Goal: Check status

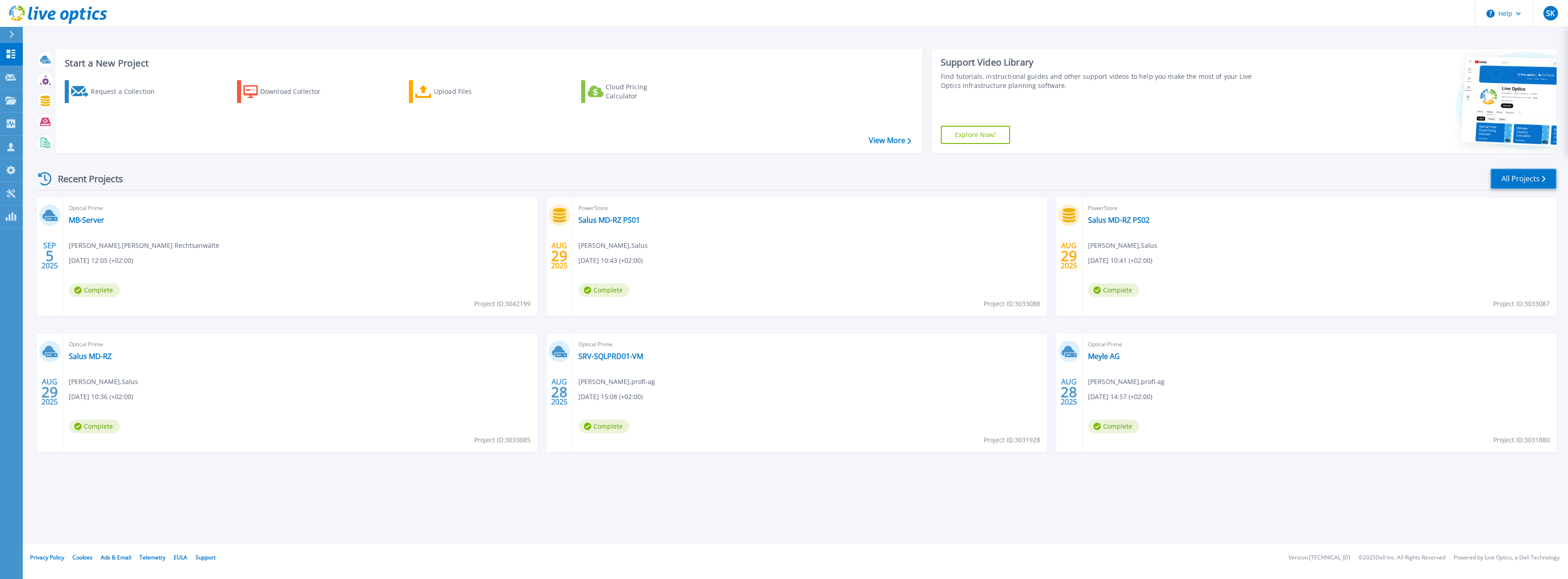
click at [1525, 175] on link "All Projects" at bounding box center [1524, 179] width 66 height 21
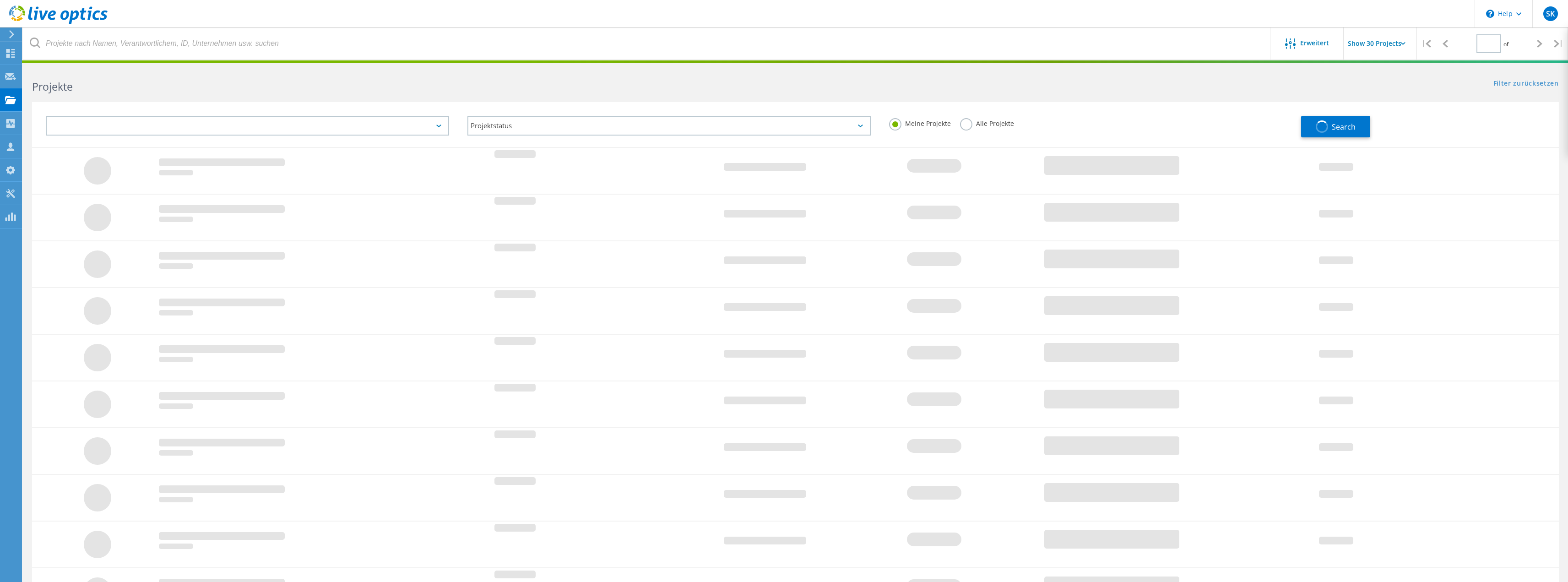
type input "1"
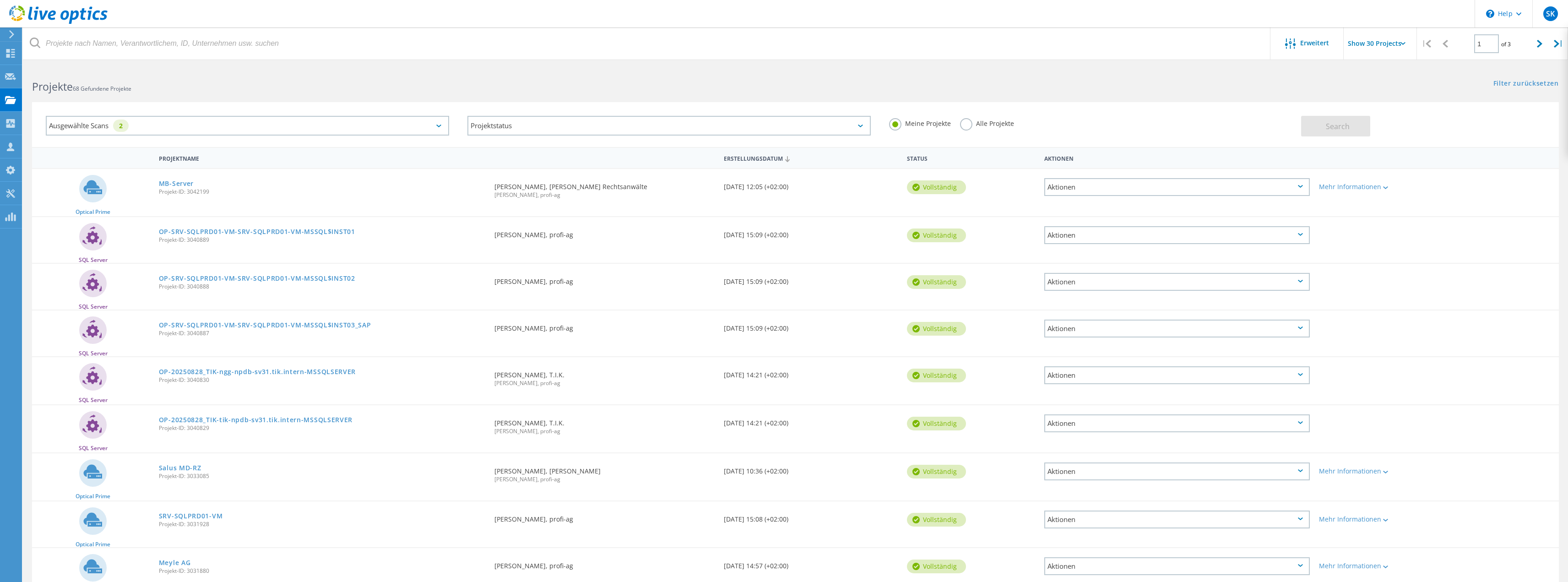
click at [967, 130] on div "Alle Projekte" at bounding box center [987, 125] width 54 height 13
click at [965, 127] on label "Alle Projekte" at bounding box center [987, 122] width 54 height 9
click at [0, 0] on input "Alle Projekte" at bounding box center [0, 0] width 0 height 0
click at [430, 134] on div "Ausgewählte Scans 2" at bounding box center [248, 125] width 403 height 20
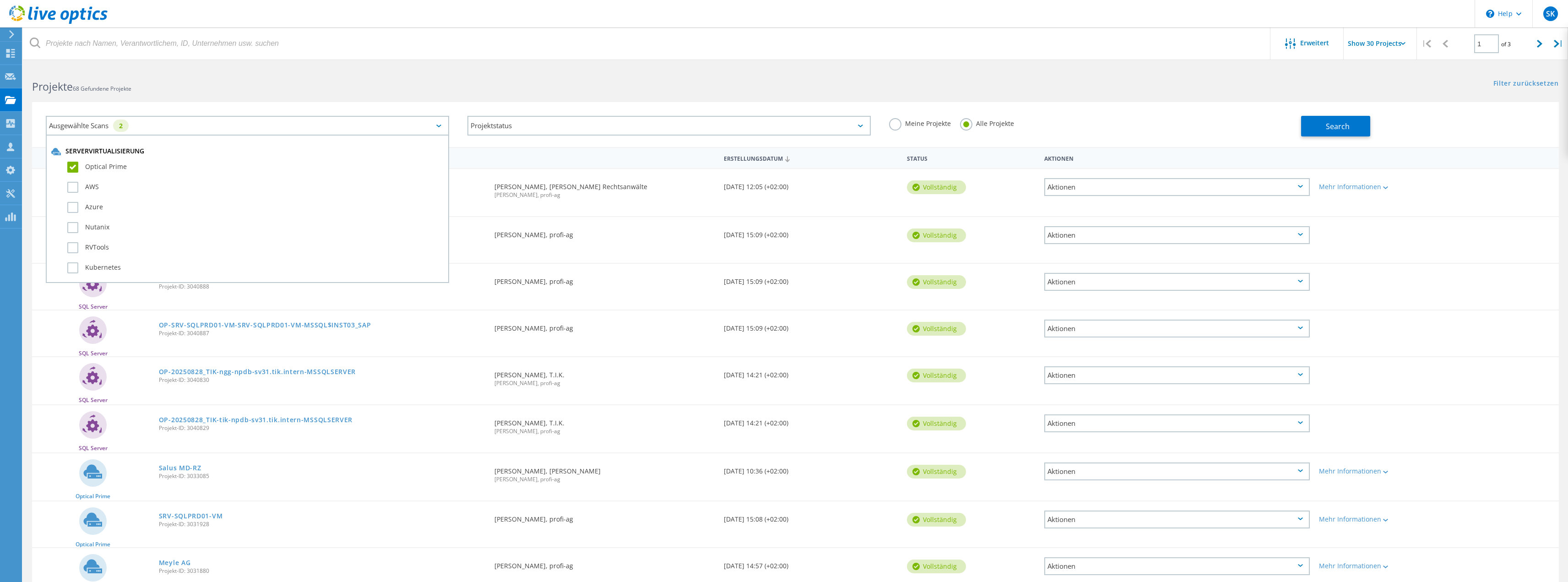
click at [65, 167] on div "Optical Prime" at bounding box center [248, 169] width 392 height 20
click at [73, 167] on label "Optical Prime" at bounding box center [256, 167] width 377 height 11
click at [0, 0] on input "Optical Prime" at bounding box center [0, 0] width 0 height 0
click at [75, 174] on label "SQL Server" at bounding box center [256, 170] width 377 height 11
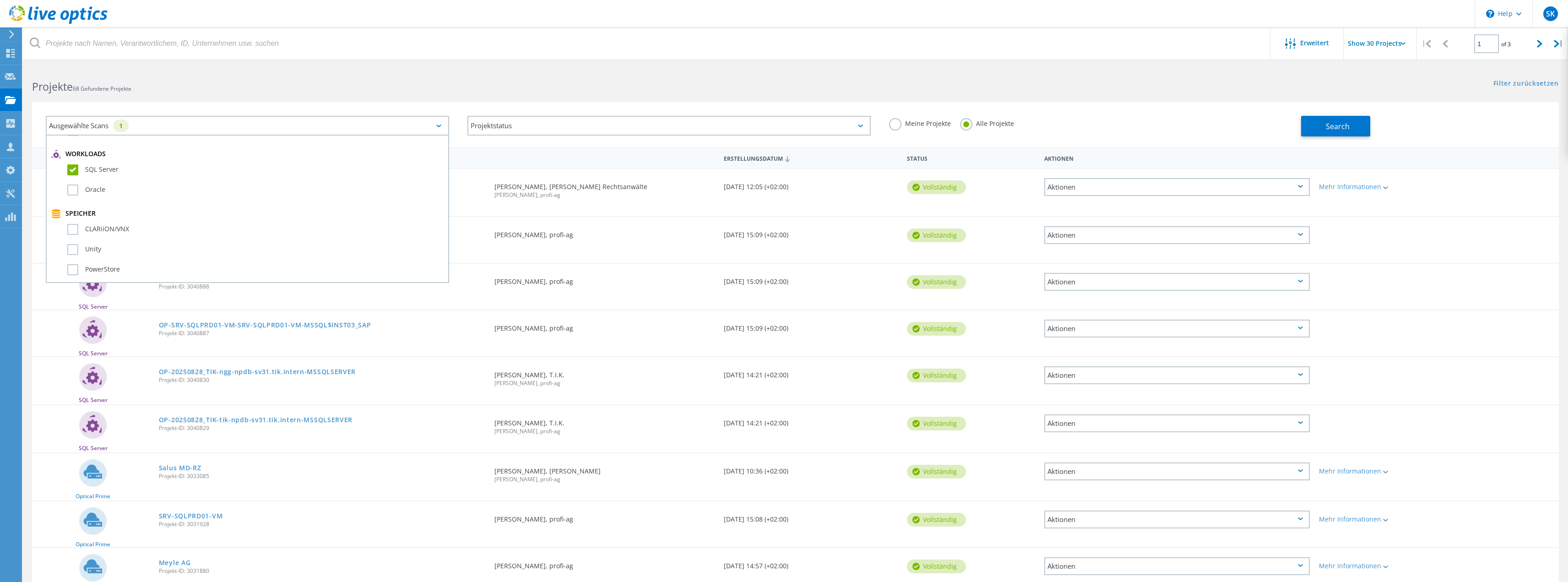
click at [0, 0] on input "SQL Server" at bounding box center [0, 0] width 0 height 0
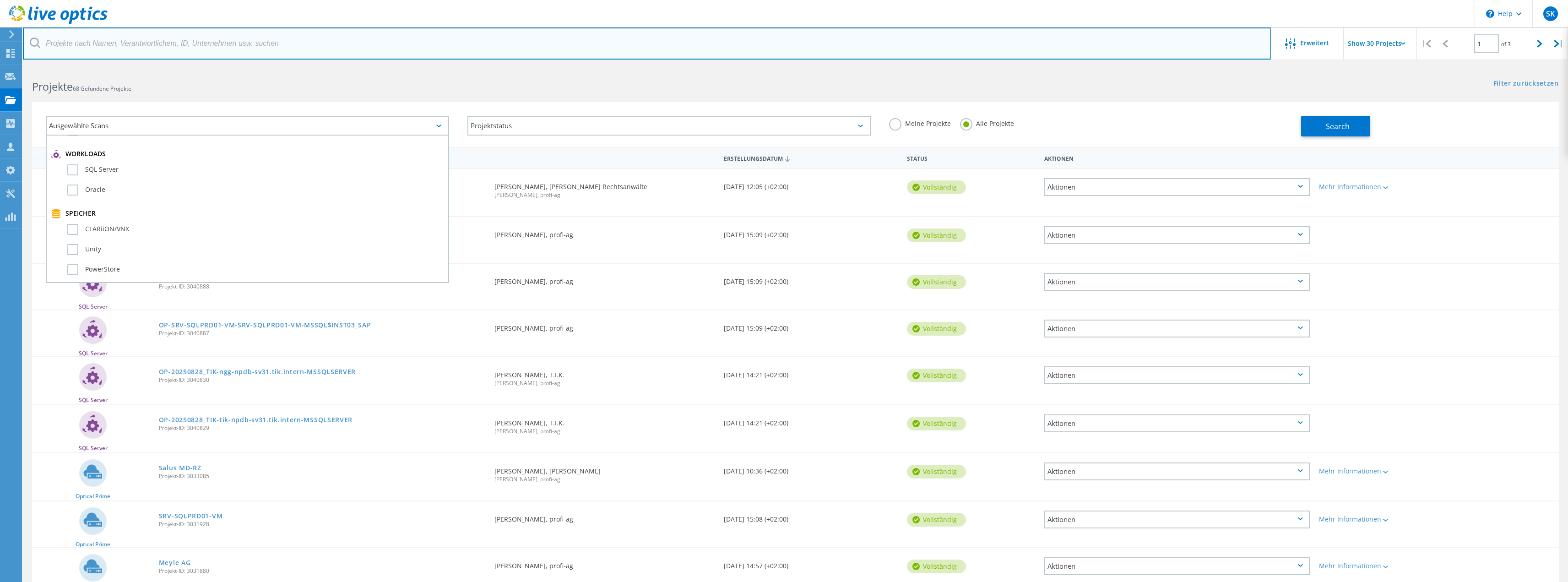
click at [498, 54] on input "text" at bounding box center [646, 43] width 1248 height 32
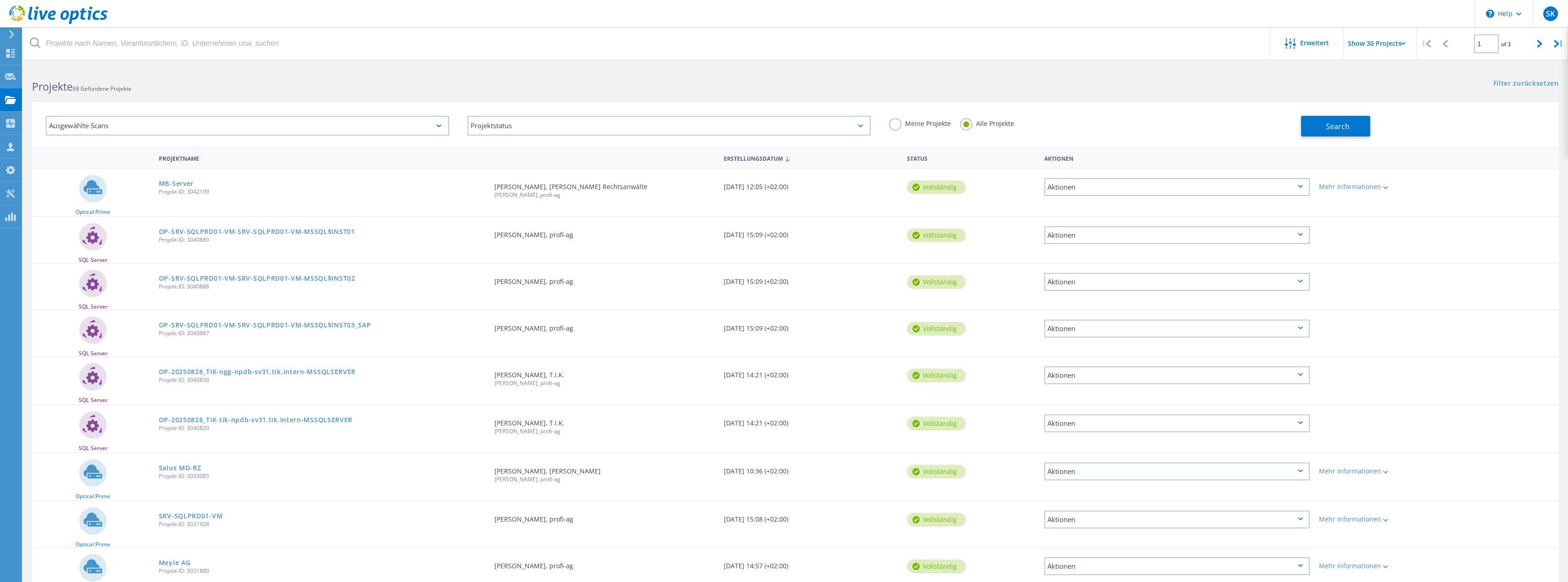
click at [1372, 131] on div "Search" at bounding box center [1427, 121] width 252 height 30
click at [1348, 128] on span "Search" at bounding box center [1338, 126] width 24 height 10
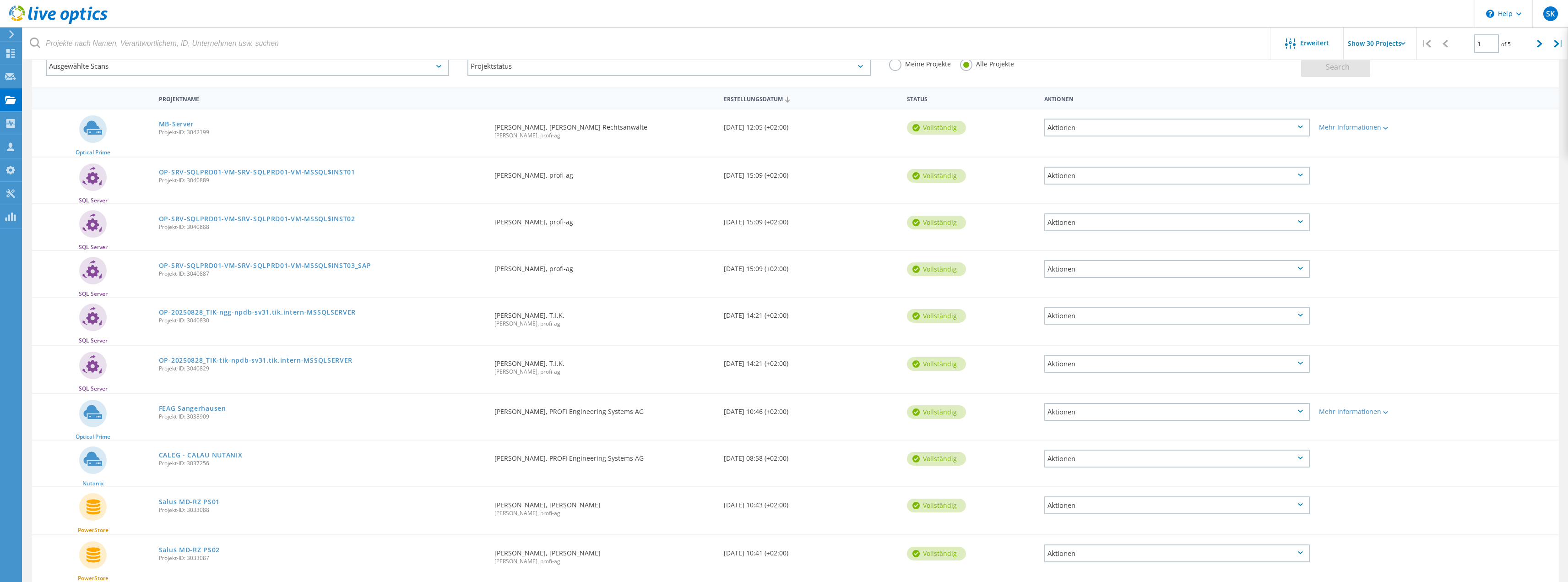
scroll to position [0, 0]
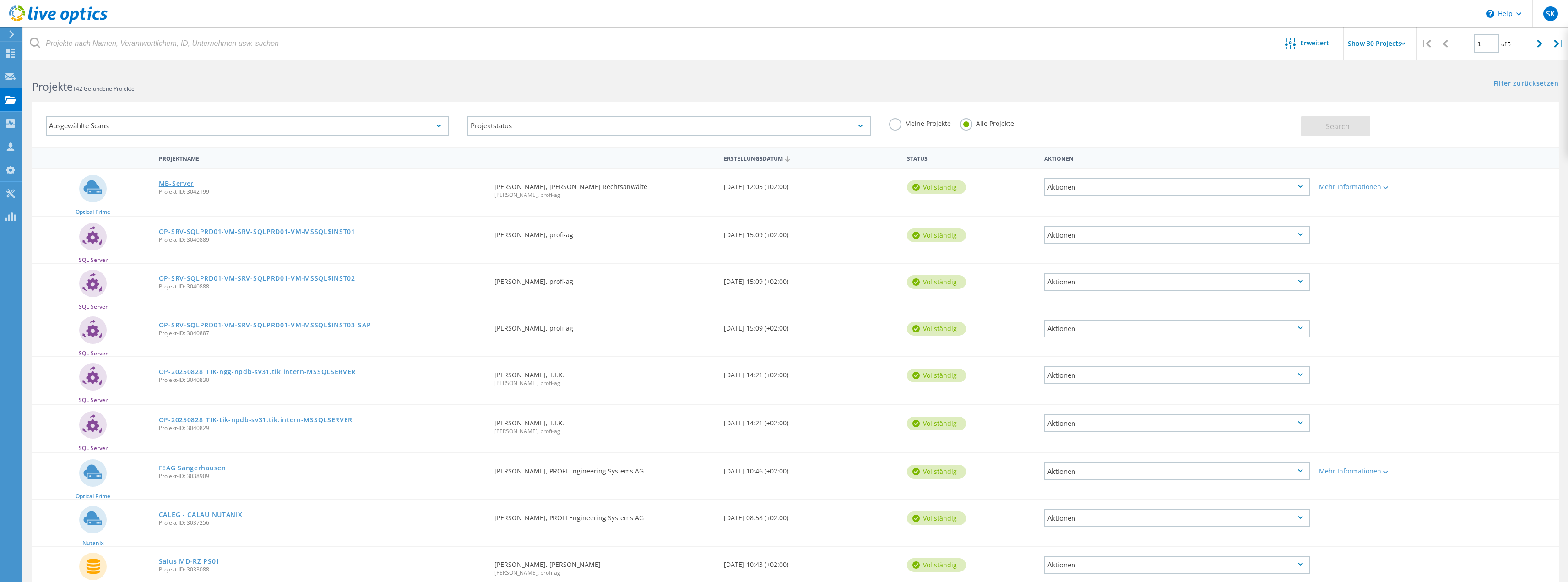
click at [185, 187] on link "MB-Server" at bounding box center [176, 183] width 35 height 6
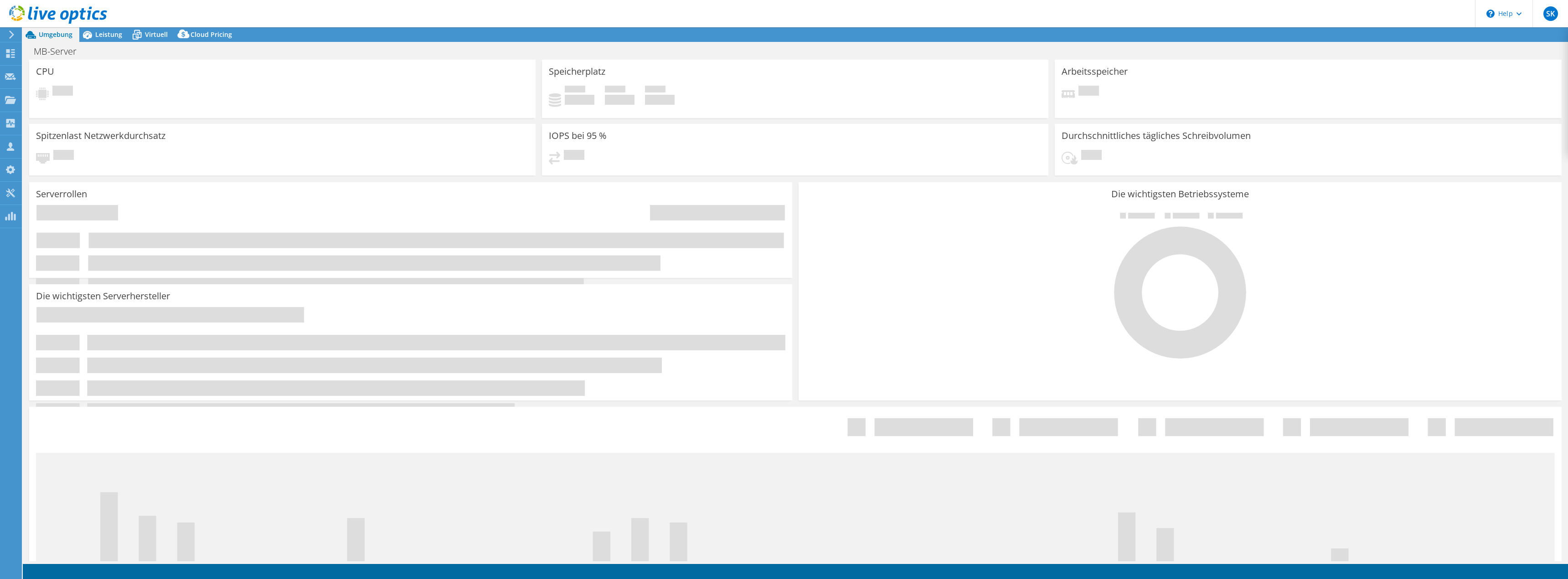
select select "EUFrankfurt"
select select "EUR"
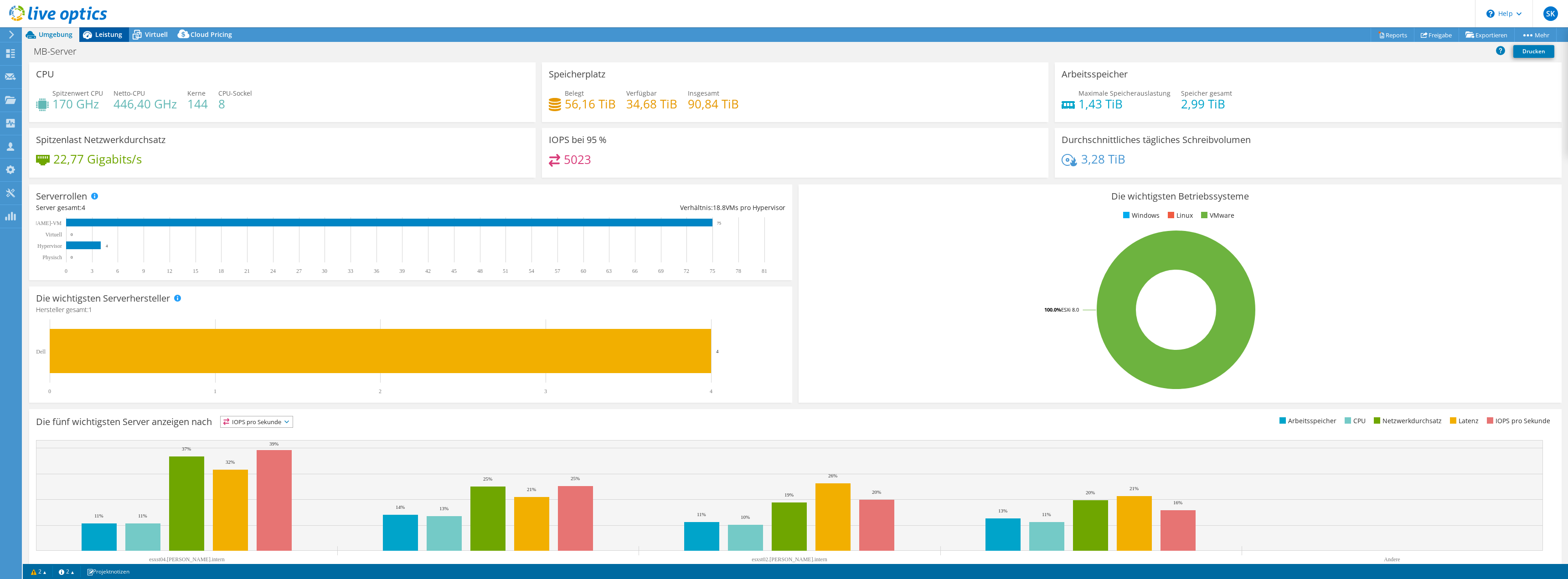
click at [111, 37] on span "Leistung" at bounding box center [109, 34] width 27 height 9
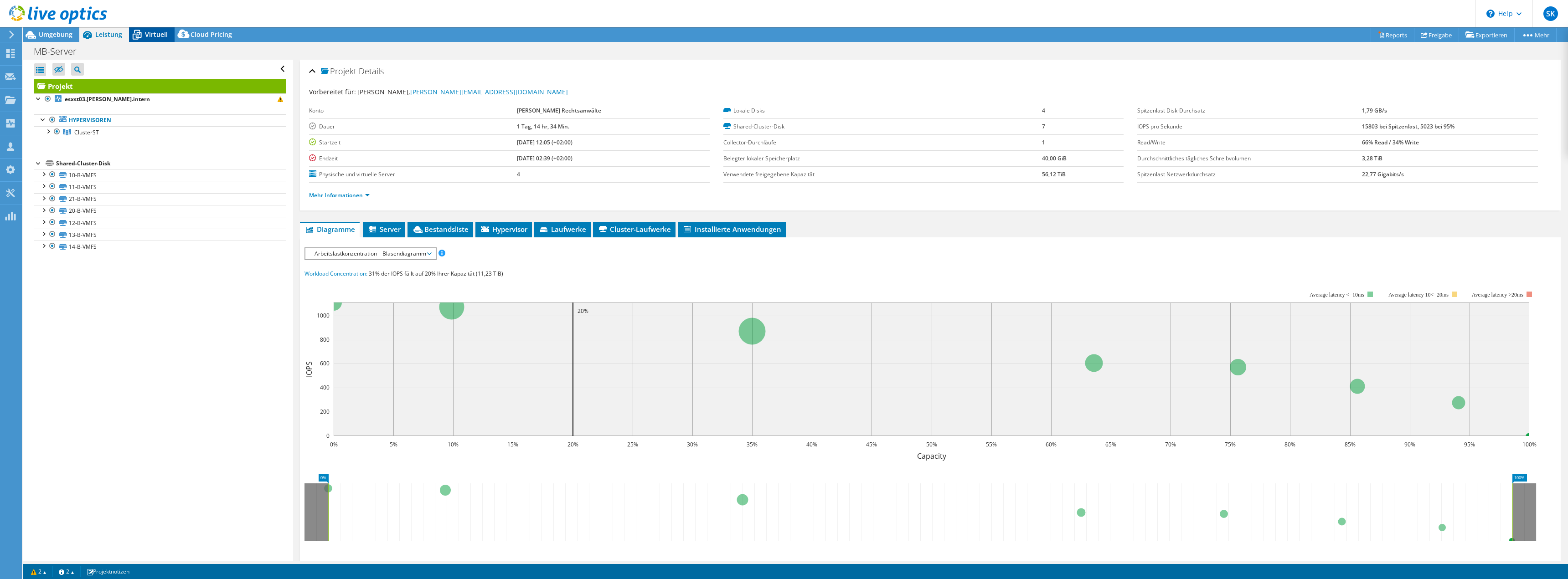
click at [158, 30] on span "Virtuell" at bounding box center [156, 34] width 23 height 9
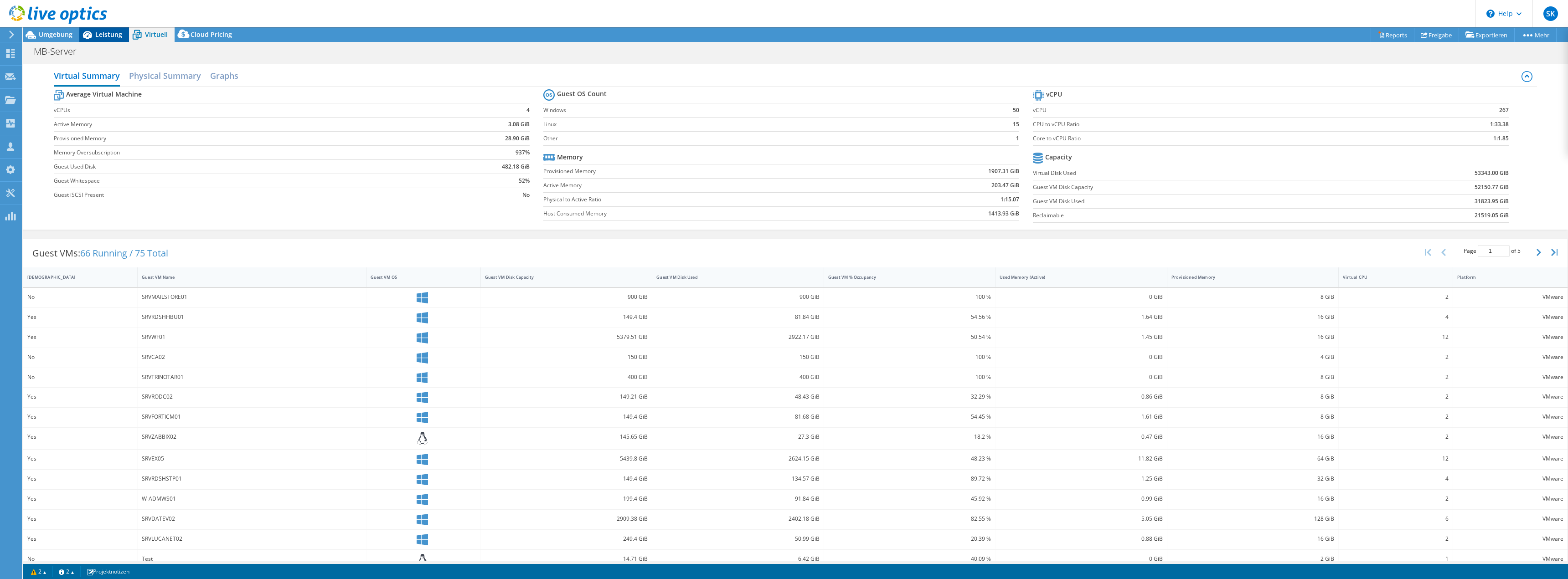
click at [82, 35] on icon at bounding box center [87, 35] width 16 height 16
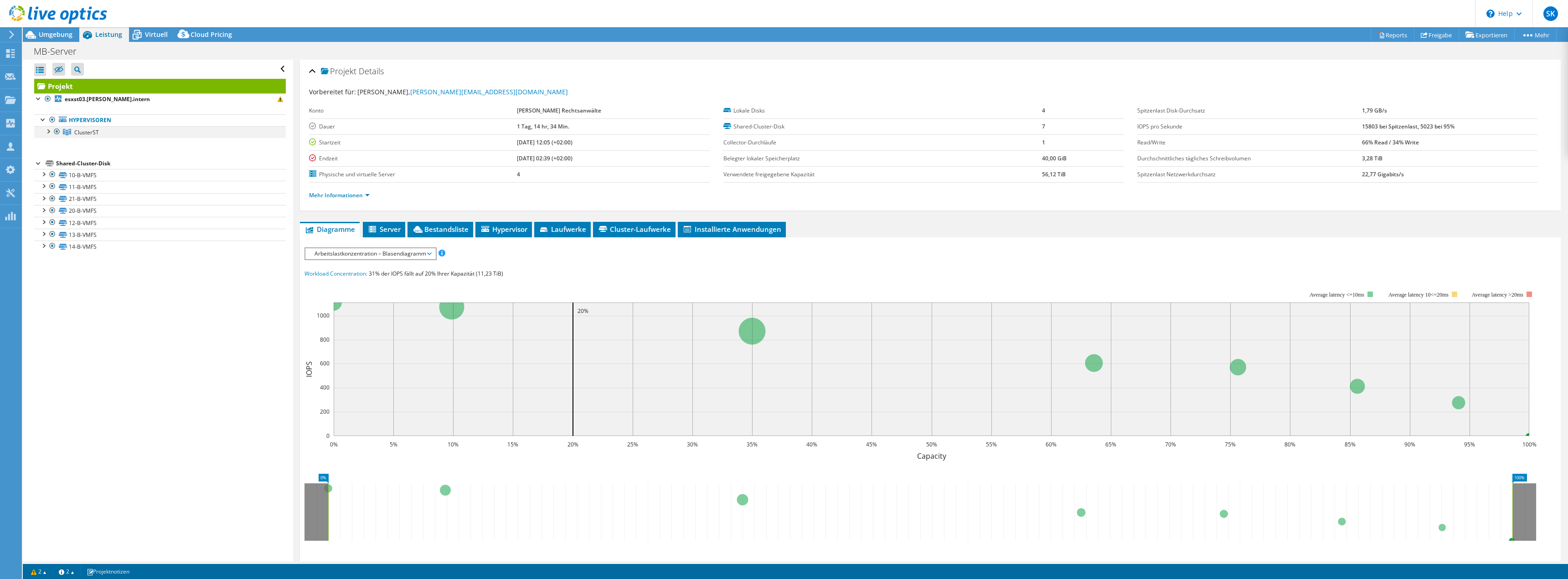
click at [47, 130] on div at bounding box center [47, 130] width 9 height 9
click at [41, 223] on div at bounding box center [43, 221] width 9 height 9
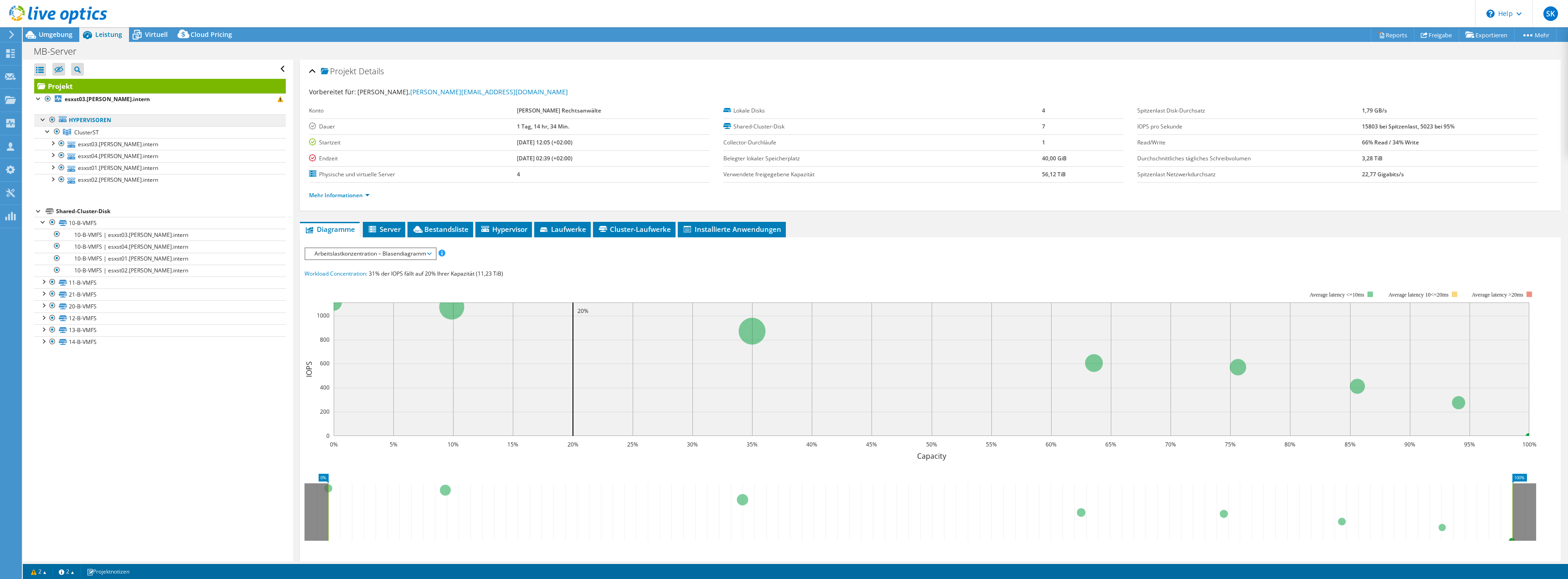
click at [90, 115] on link "Hypervisoren" at bounding box center [159, 120] width 251 height 12
click at [95, 98] on b "esxst03.[PERSON_NAME].intern" at bounding box center [107, 99] width 85 height 8
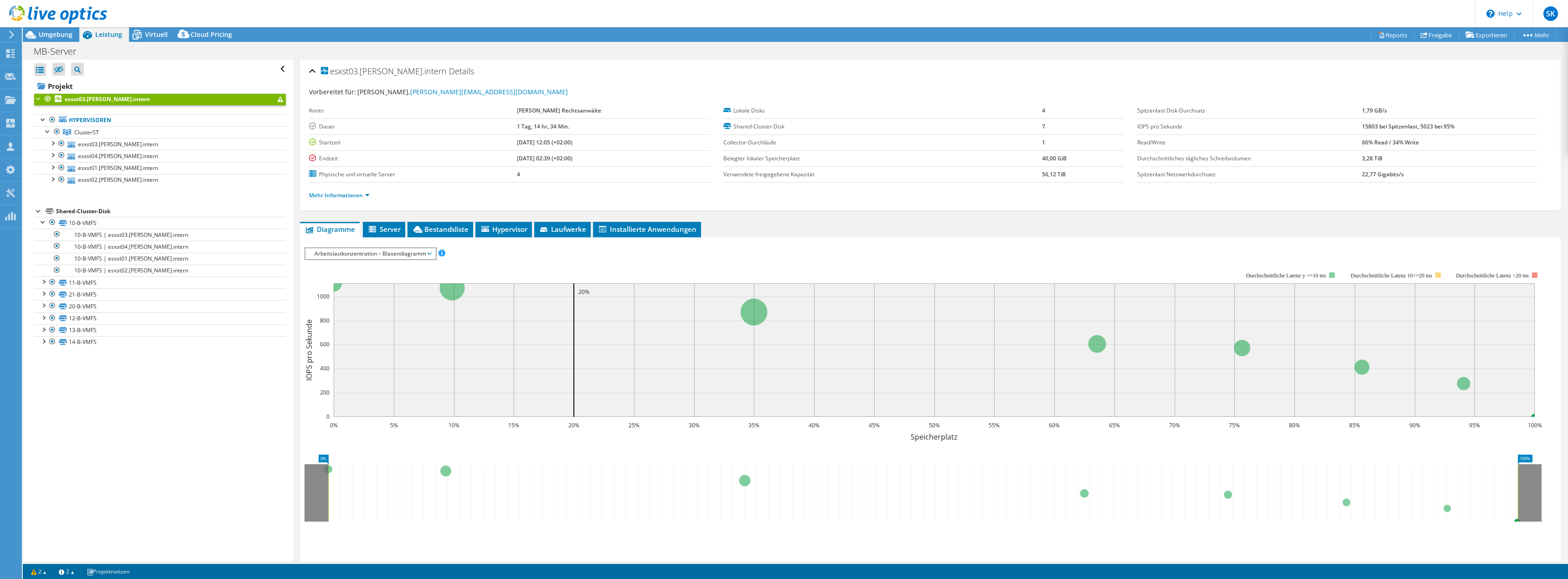
click at [278, 99] on span at bounding box center [280, 99] width 5 height 5
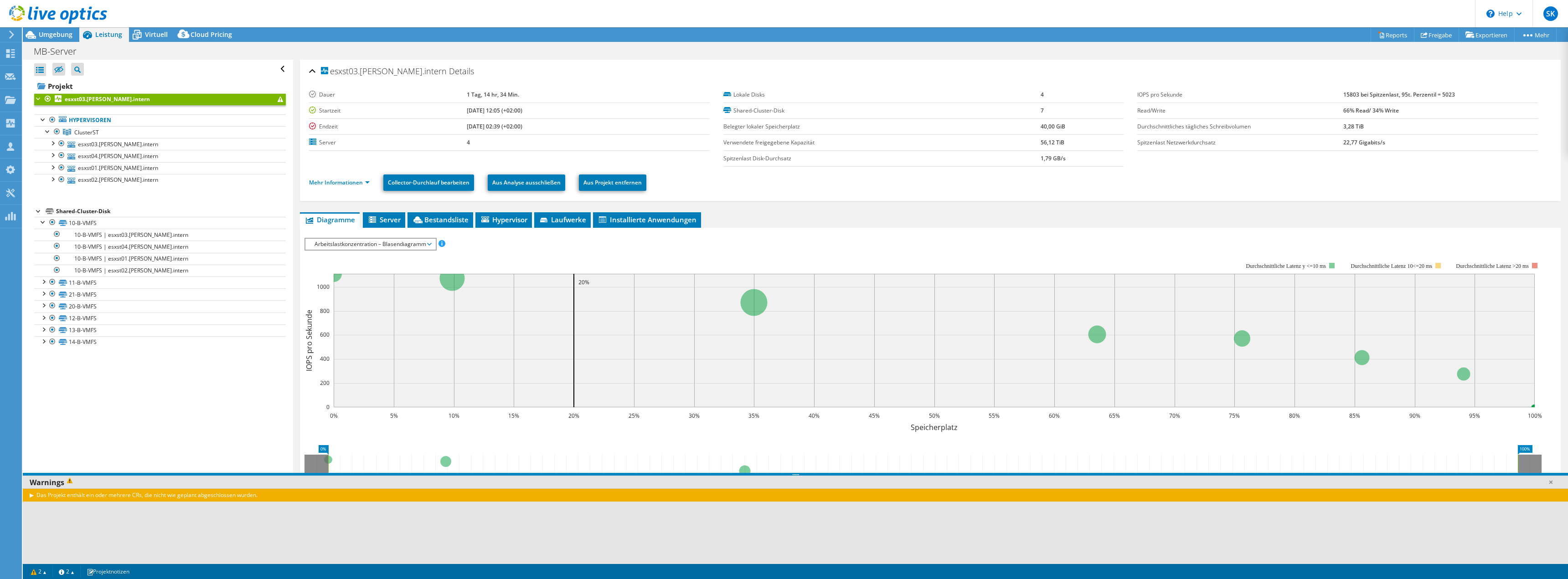
click at [30, 494] on div "Das Projekt enthält ein oder mehrere CRs, die nicht wie geplant abgeschlossen w…" at bounding box center [795, 495] width 1545 height 13
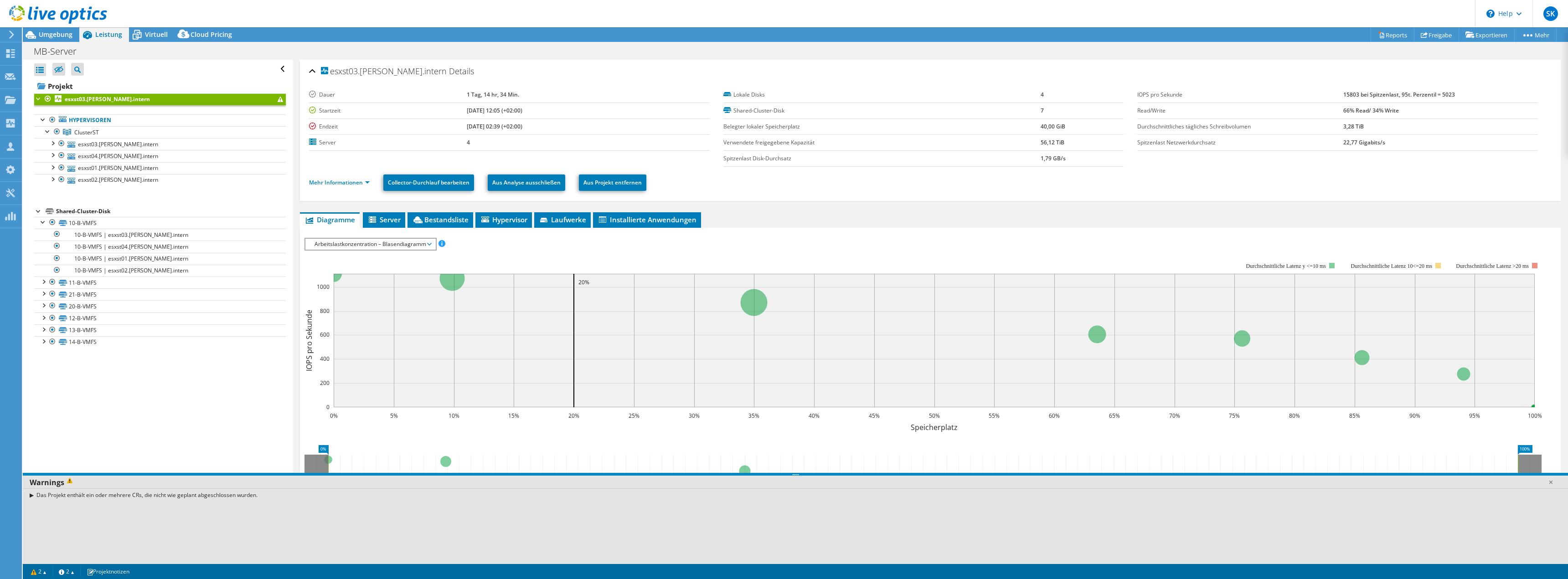
click at [28, 494] on div "Das Projekt enthält ein oder mehrere CRs, die nicht wie geplant abgeschlossen w…" at bounding box center [795, 495] width 1545 height 13
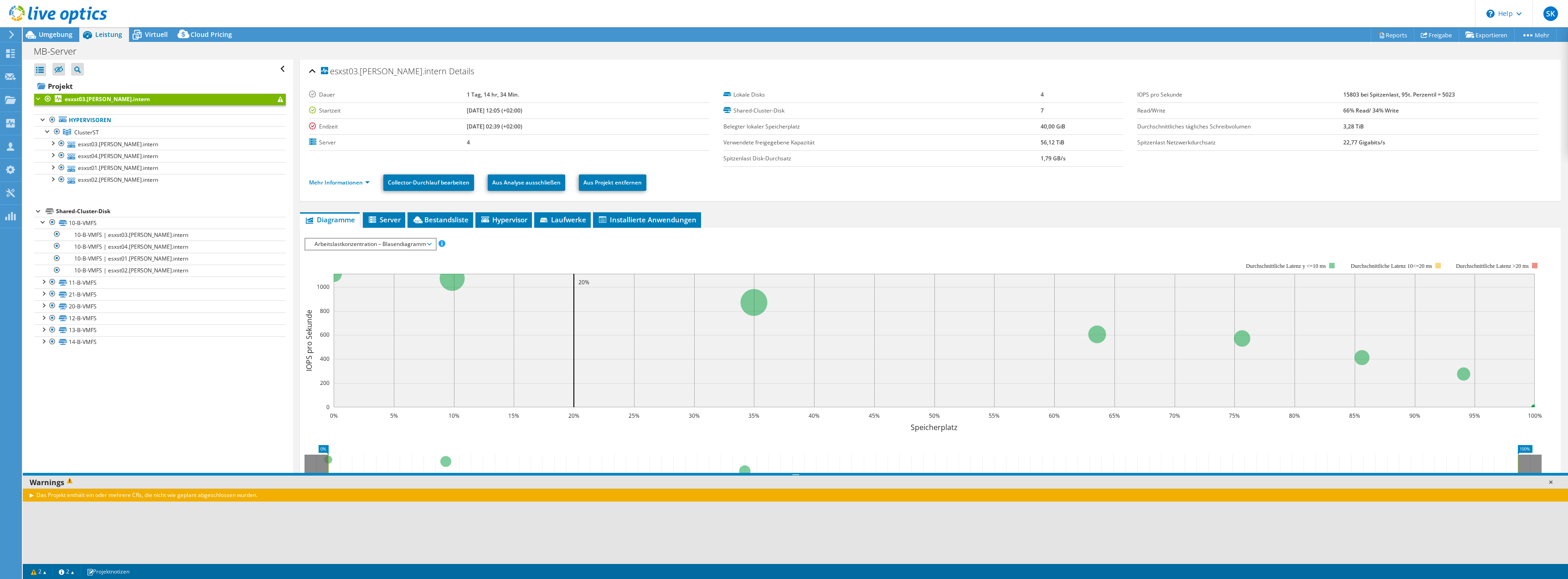
click at [1553, 479] on link at bounding box center [1550, 482] width 9 height 9
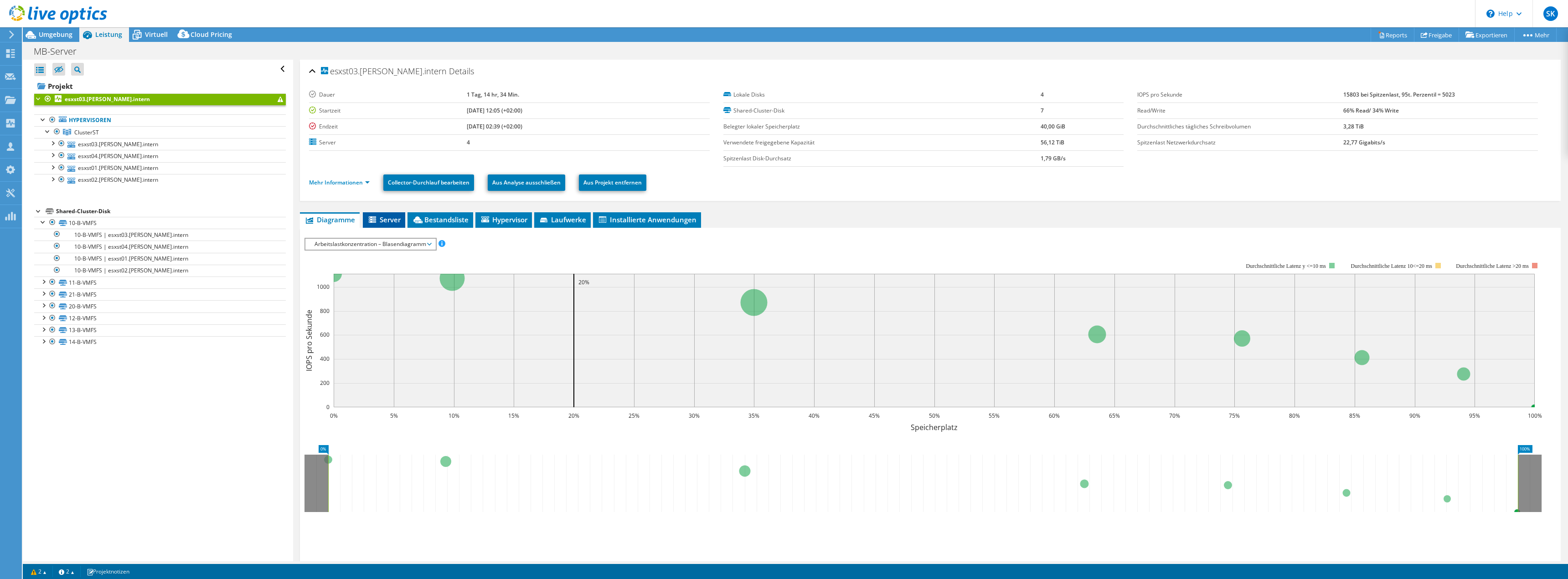
click at [391, 220] on span "Server" at bounding box center [384, 219] width 33 height 9
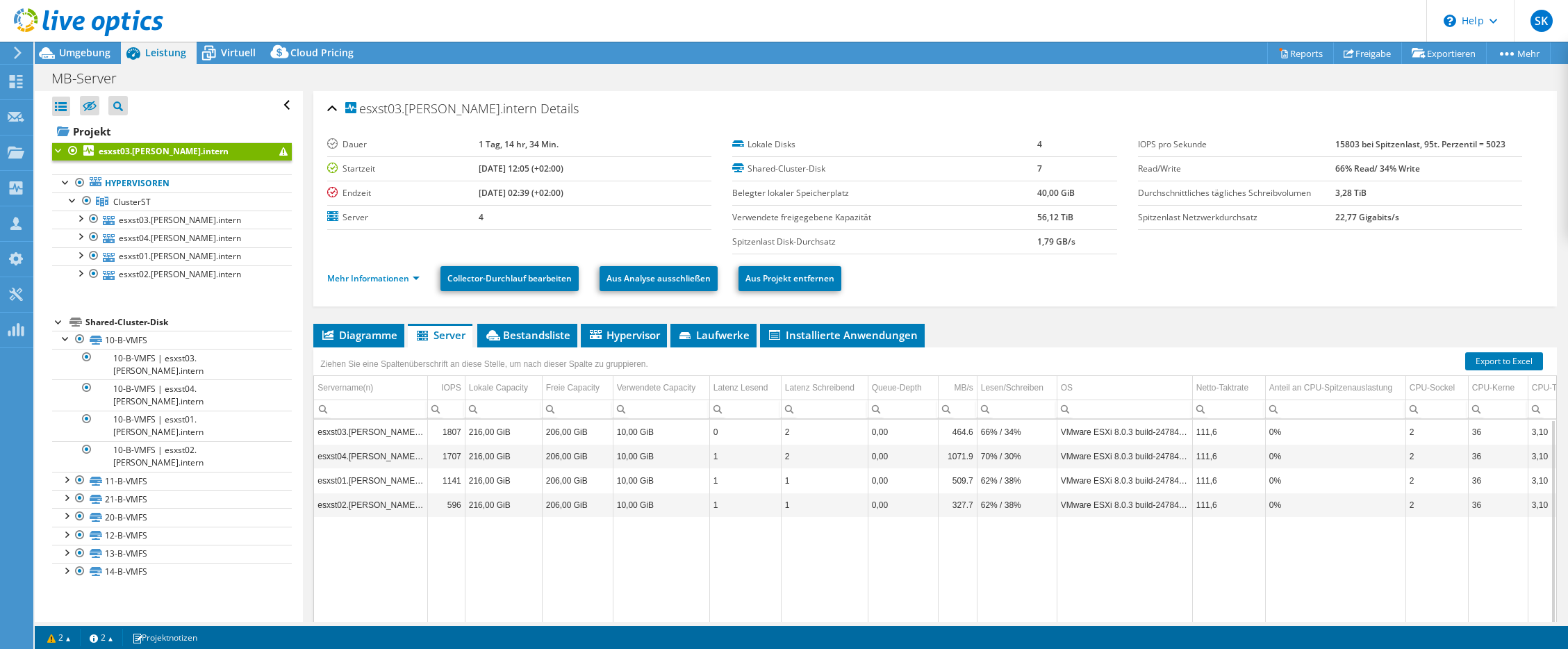
drag, startPoint x: 23, startPoint y: 459, endPoint x: 48, endPoint y: 457, distance: 25.1
